Goal: Task Accomplishment & Management: Use online tool/utility

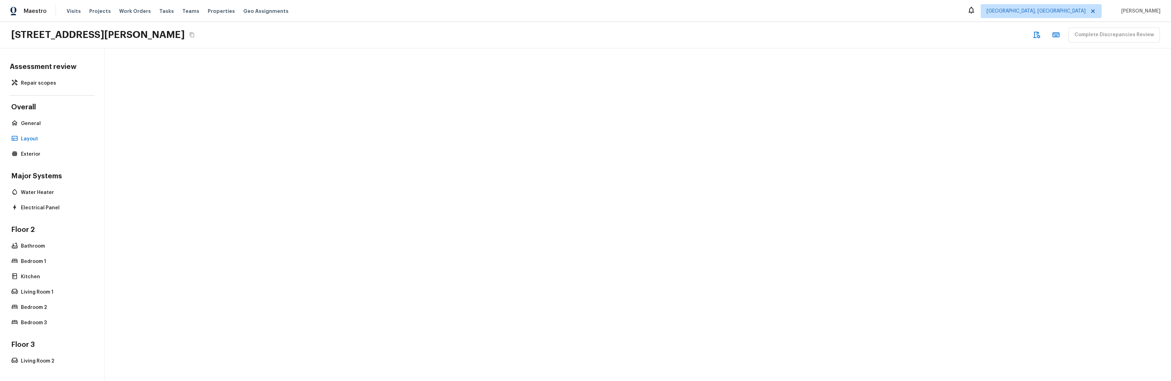
click at [236, 157] on div "Assessment review Repair scopes Overall General Layout Exterior Major Systems W…" at bounding box center [585, 214] width 1171 height 333
click at [30, 125] on p "General" at bounding box center [55, 123] width 69 height 7
click at [28, 136] on p "Layout" at bounding box center [55, 139] width 69 height 7
click at [265, 185] on div "Assessment review Repair scopes Overall General Layout Exterior Major Systems W…" at bounding box center [585, 214] width 1171 height 333
click at [304, 205] on div "Assessment review Repair scopes Overall General Layout Exterior Major Systems W…" at bounding box center [585, 214] width 1171 height 333
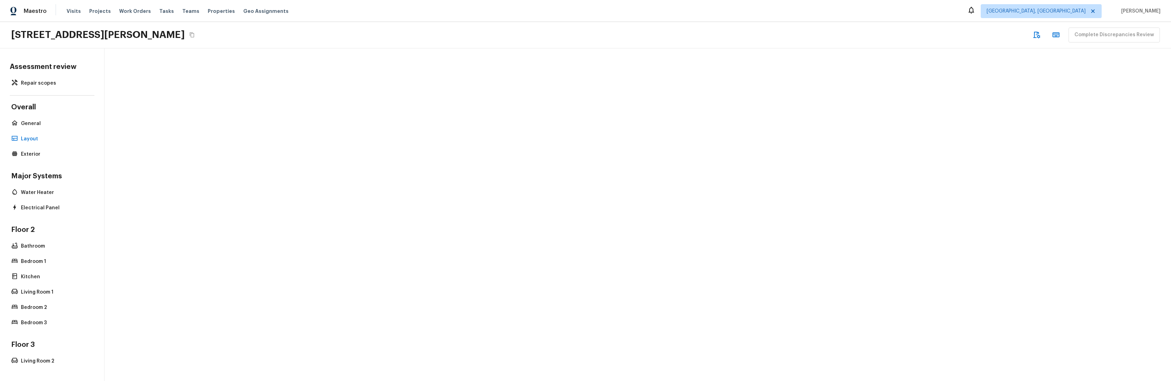
click at [156, 198] on div "Assessment review Repair scopes Overall General Layout Exterior Major Systems W…" at bounding box center [585, 214] width 1171 height 333
drag, startPoint x: 292, startPoint y: 291, endPoint x: 278, endPoint y: 289, distance: 13.9
click at [292, 291] on div "Assessment review Repair scopes Overall General Layout Exterior Major Systems W…" at bounding box center [585, 214] width 1171 height 333
click at [360, 179] on div "Assessment review Repair scopes Overall General Layout Exterior Major Systems W…" at bounding box center [585, 214] width 1171 height 333
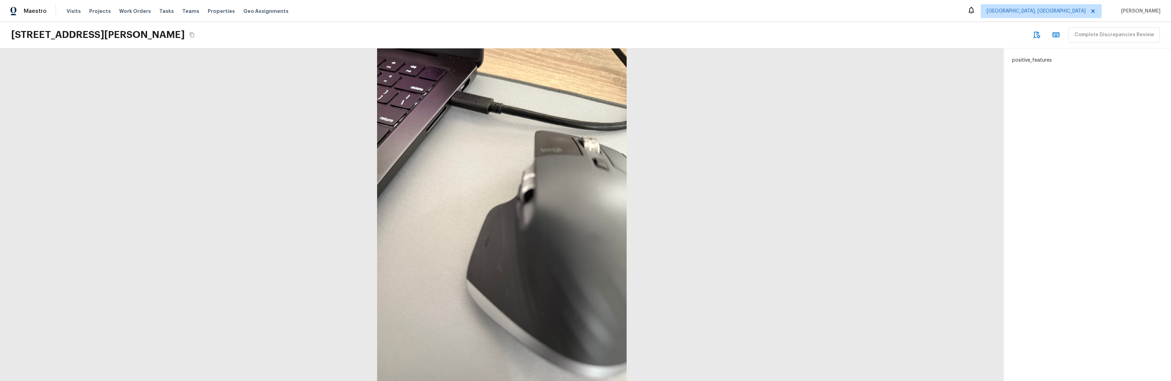
click at [237, 157] on div at bounding box center [502, 214] width 1004 height 333
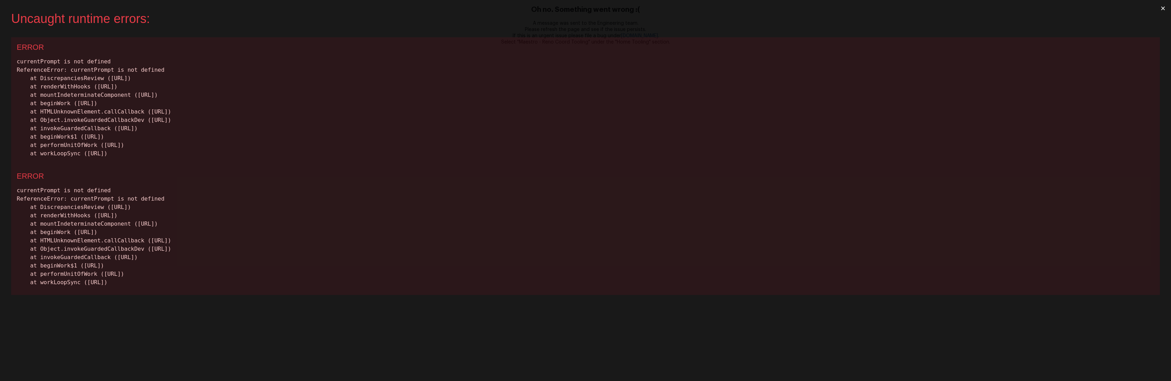
click at [459, 161] on div "ERROR currentPrompt is not defined ReferenceError: currentPrompt is not defined…" at bounding box center [585, 101] width 1149 height 129
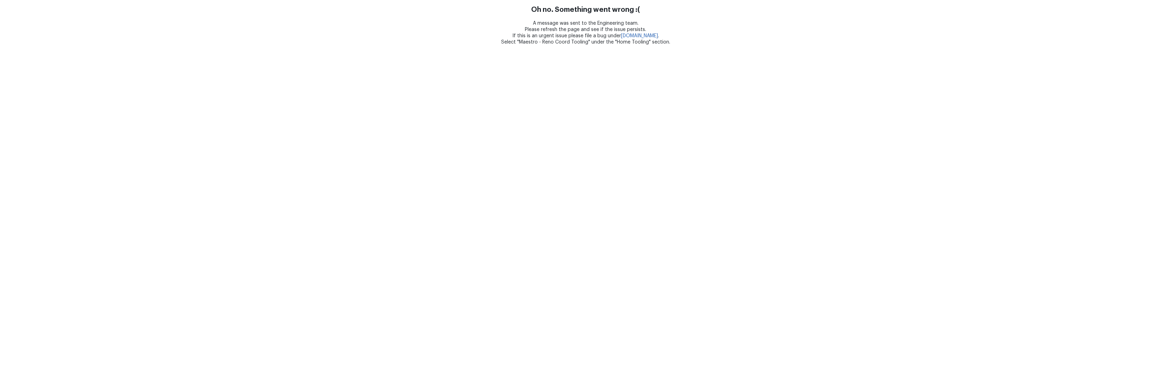
click at [447, 45] on html "Oh no. Something went wrong :( A message was sent to the Engineering team. Plea…" at bounding box center [585, 22] width 1171 height 45
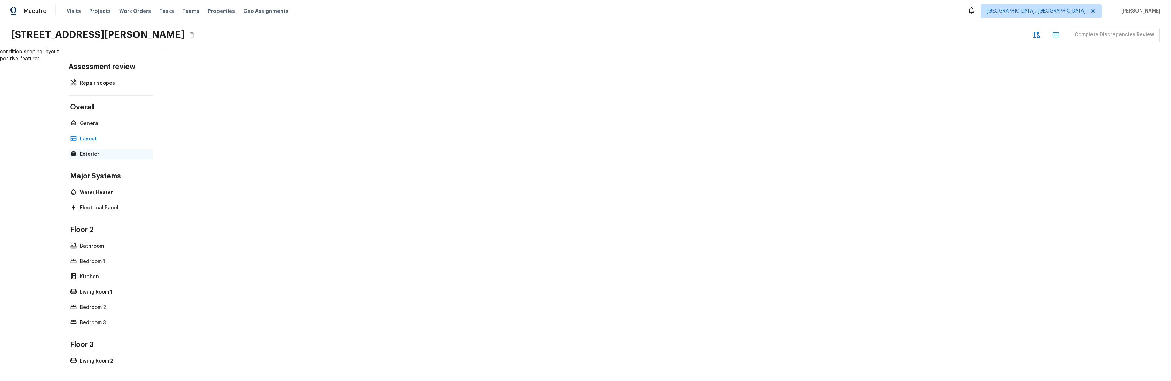
click at [87, 154] on p "Exterior" at bounding box center [114, 154] width 69 height 7
click at [94, 191] on p "Water Heater" at bounding box center [117, 192] width 69 height 7
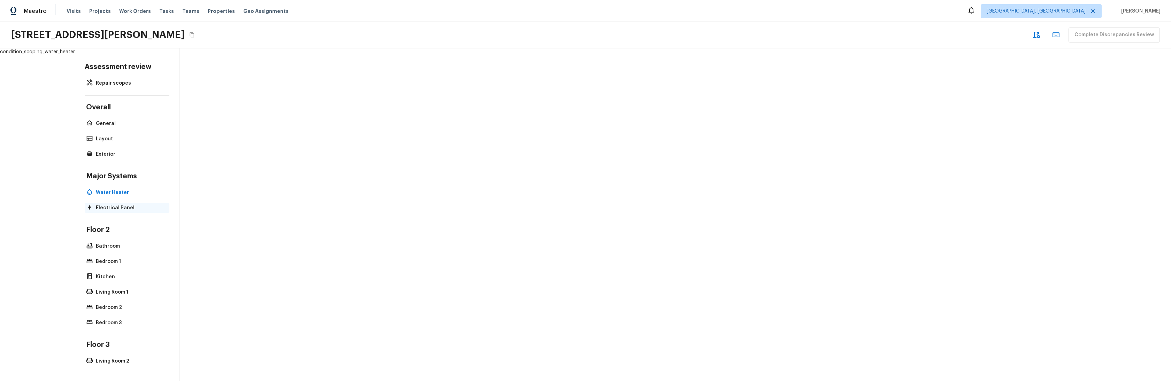
click at [97, 205] on p "Electrical Panel" at bounding box center [130, 208] width 69 height 7
click at [115, 242] on div "Bathroom" at bounding box center [132, 247] width 85 height 10
click at [89, 274] on p "Kitchen" at bounding box center [123, 277] width 69 height 7
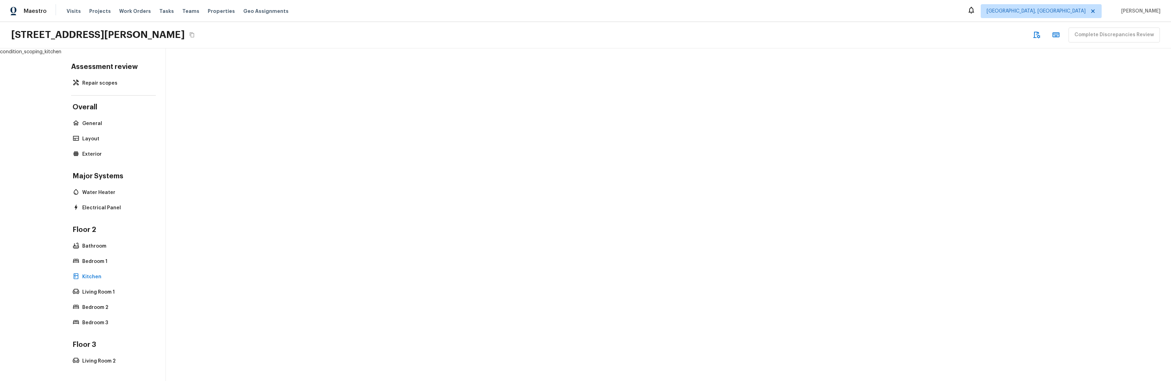
click at [92, 299] on div "Floor 2 Bathroom Bedroom 1 Kitchen Living Room 1 Bedroom 2 Bedroom 3" at bounding box center [113, 276] width 85 height 102
drag, startPoint x: 85, startPoint y: 323, endPoint x: 84, endPoint y: 319, distance: 3.9
click at [84, 322] on p "Bedroom 3" at bounding box center [116, 323] width 69 height 7
click at [89, 303] on div "Bedroom 2" at bounding box center [118, 308] width 85 height 10
click at [96, 293] on p "Living Room 1" at bounding box center [121, 292] width 69 height 7
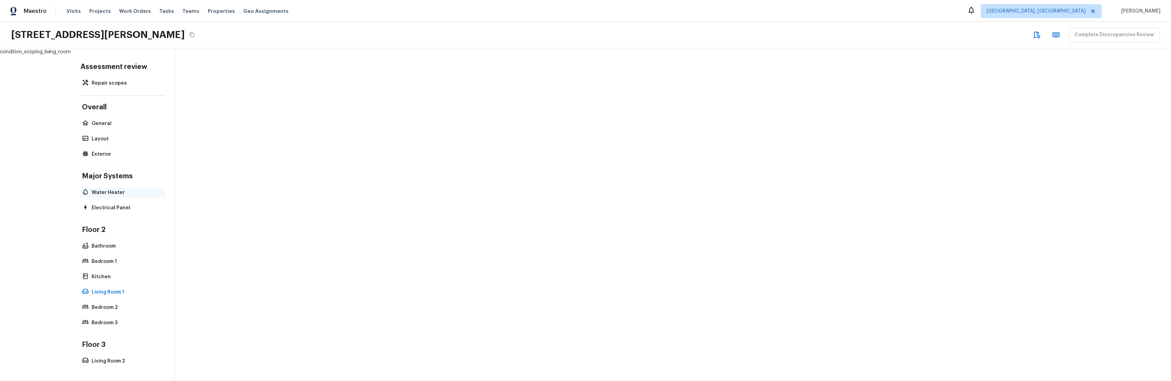
click at [98, 194] on p "Water Heater" at bounding box center [126, 192] width 69 height 7
click at [102, 144] on div "Overall General Layout Exterior" at bounding box center [127, 131] width 85 height 56
click at [102, 125] on p "General" at bounding box center [130, 123] width 69 height 7
click at [98, 158] on p "Exterior" at bounding box center [117, 154] width 69 height 7
drag, startPoint x: 112, startPoint y: 320, endPoint x: 102, endPoint y: 307, distance: 16.4
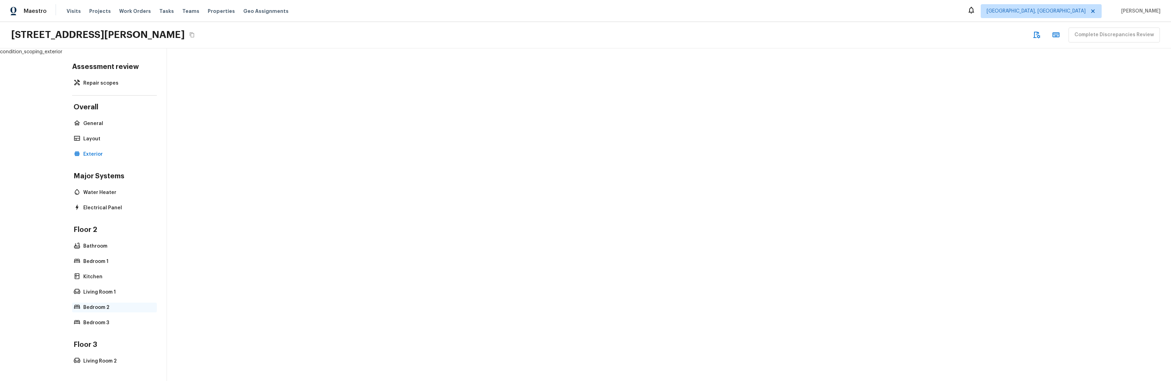
click at [112, 320] on p "Bedroom 3" at bounding box center [117, 323] width 69 height 7
click at [100, 306] on p "Bedroom 2" at bounding box center [121, 307] width 69 height 7
click at [101, 277] on p "Kitchen" at bounding box center [121, 277] width 69 height 7
